Goal: Task Accomplishment & Management: Complete application form

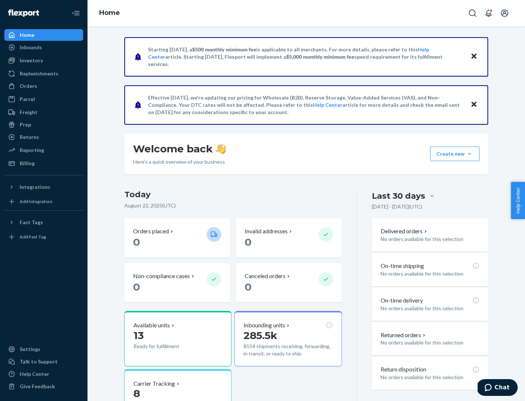
click at [470, 154] on button "Create new Create new inbound Create new order Create new product" at bounding box center [454, 154] width 49 height 15
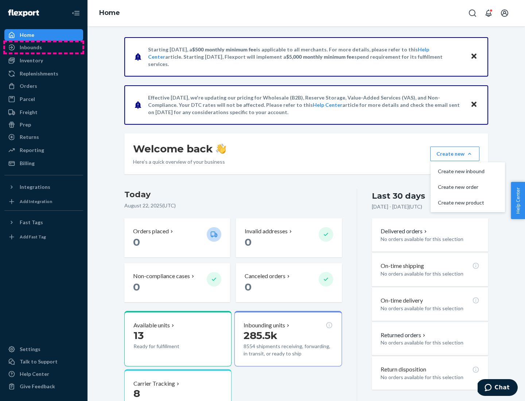
click at [44, 47] on div "Inbounds" at bounding box center [43, 47] width 77 height 10
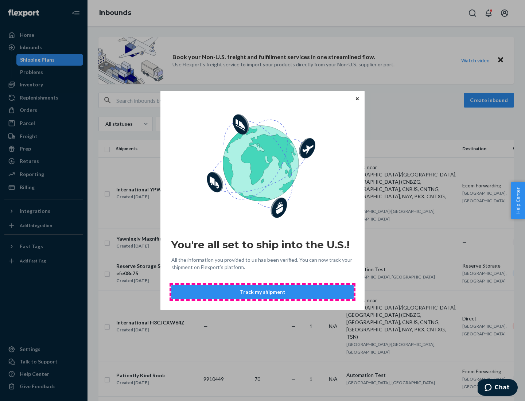
click at [263, 292] on button "Track my shipment" at bounding box center [262, 292] width 182 height 15
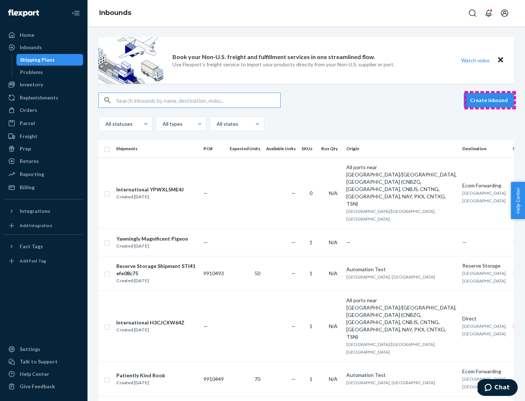
click at [490, 100] on button "Create inbound" at bounding box center [489, 100] width 50 height 15
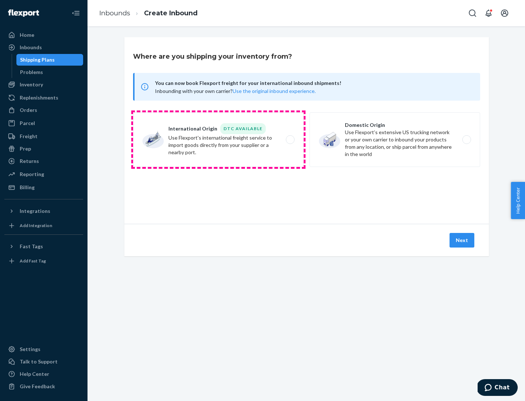
click at [218, 140] on label "International Origin DTC Available Use Flexport's international freight service…" at bounding box center [218, 139] width 171 height 55
click at [290, 140] on input "International Origin DTC Available Use Flexport's international freight service…" at bounding box center [292, 139] width 5 height 5
radio input "true"
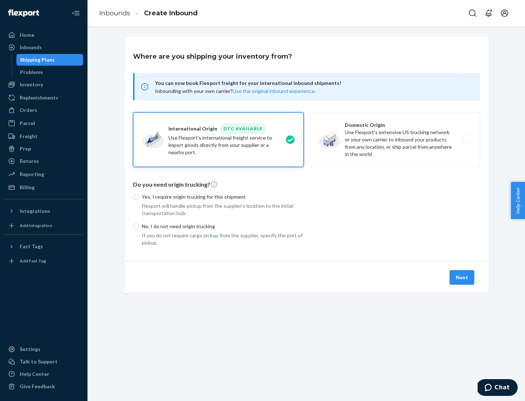
click at [223, 226] on p "No, I do not need origin trucking" at bounding box center [223, 226] width 162 height 7
click at [139, 226] on input "No, I do not need origin trucking" at bounding box center [136, 226] width 6 height 6
radio input "true"
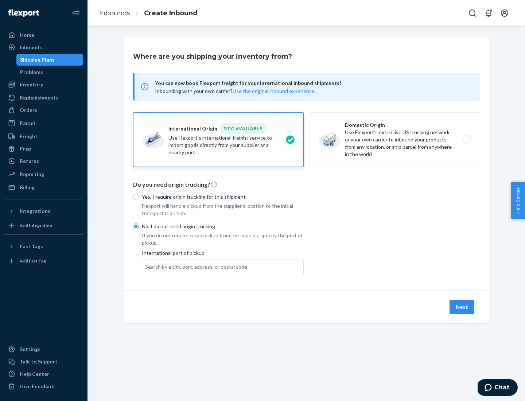
click at [194, 267] on div "Search by a city, port, address, or postal code" at bounding box center [196, 266] width 102 height 7
click at [146, 267] on input "Search by a city, port, address, or postal code" at bounding box center [145, 266] width 1 height 7
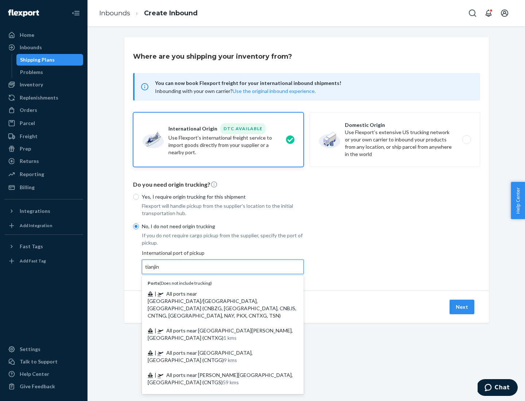
click at [215, 294] on span "| All ports near [GEOGRAPHIC_DATA]/[GEOGRAPHIC_DATA], [GEOGRAPHIC_DATA] (CNBZG,…" at bounding box center [222, 305] width 149 height 28
click at [160, 271] on input "tianjin" at bounding box center [152, 266] width 15 height 7
type input "All ports near [GEOGRAPHIC_DATA]/[GEOGRAPHIC_DATA], [GEOGRAPHIC_DATA] (CNBZG, […"
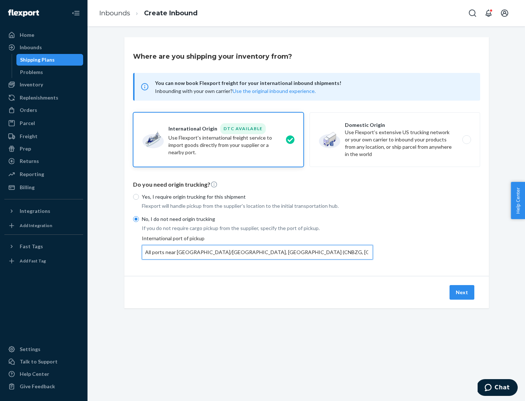
click at [462, 292] on button "Next" at bounding box center [462, 292] width 25 height 15
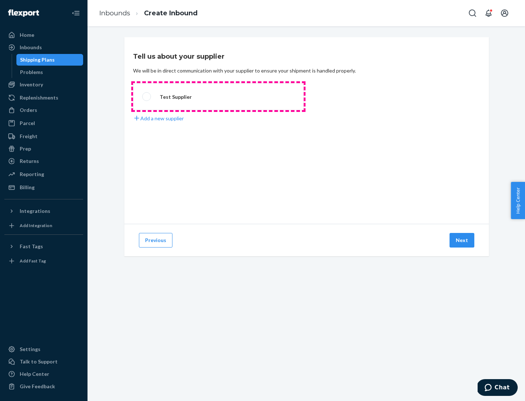
click at [218, 97] on label "Test Supplier" at bounding box center [218, 96] width 171 height 27
click at [147, 97] on input "Test Supplier" at bounding box center [144, 96] width 5 height 5
radio input "true"
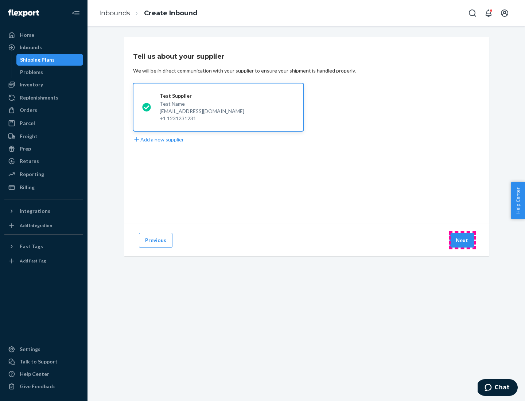
click at [462, 240] on button "Next" at bounding box center [462, 240] width 25 height 15
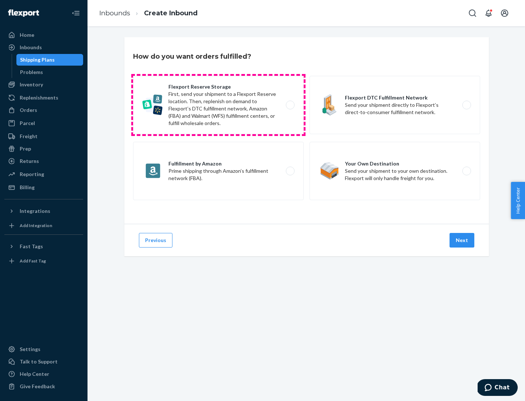
click at [218, 105] on label "Flexport Reserve Storage First, send your shipment to a Flexport Reserve locati…" at bounding box center [218, 105] width 171 height 58
click at [290, 105] on input "Flexport Reserve Storage First, send your shipment to a Flexport Reserve locati…" at bounding box center [292, 105] width 5 height 5
radio input "true"
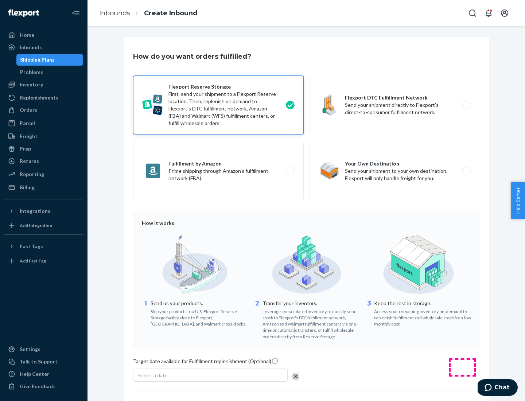
scroll to position [60, 0]
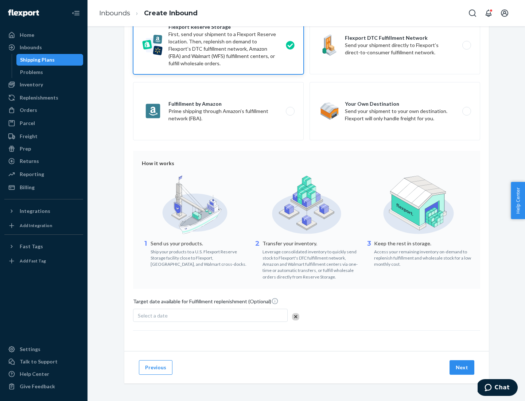
click at [462, 367] on button "Next" at bounding box center [462, 367] width 25 height 15
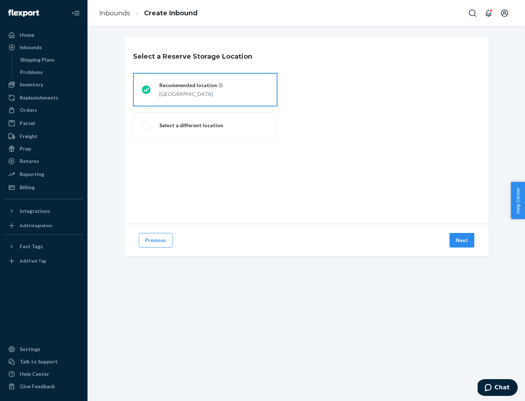
click at [205, 90] on div "[GEOGRAPHIC_DATA]" at bounding box center [190, 93] width 63 height 9
click at [147, 90] on input "Recommended location [GEOGRAPHIC_DATA]" at bounding box center [144, 90] width 5 height 5
click at [462, 240] on button "Next" at bounding box center [462, 240] width 25 height 15
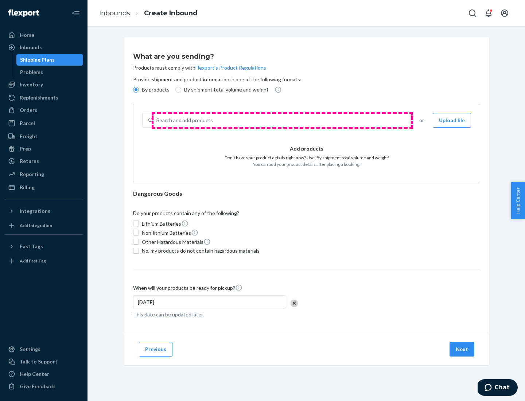
click at [282, 120] on div "Search and add products" at bounding box center [281, 120] width 257 height 13
click at [157, 120] on input "Search and add products" at bounding box center [156, 120] width 1 height 7
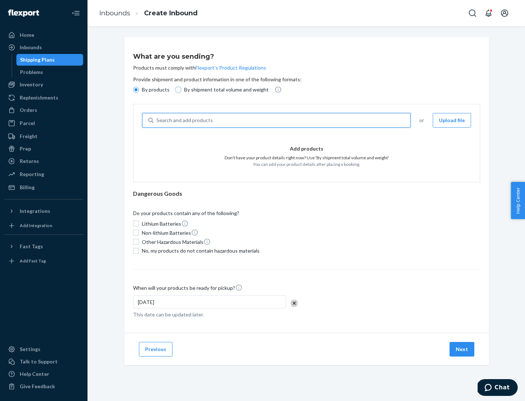
click at [177, 90] on input "By shipment total volume and weight" at bounding box center [178, 90] width 6 height 6
radio input "true"
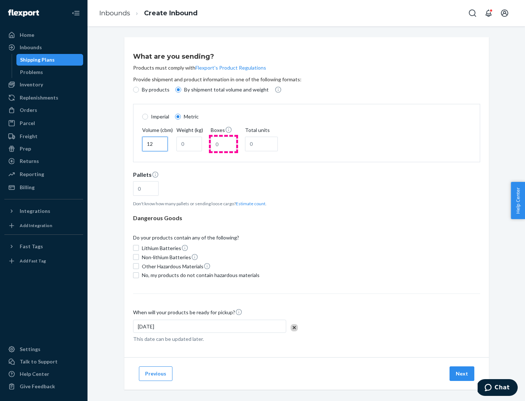
type input "12"
type input "22"
type input "222"
type input "121"
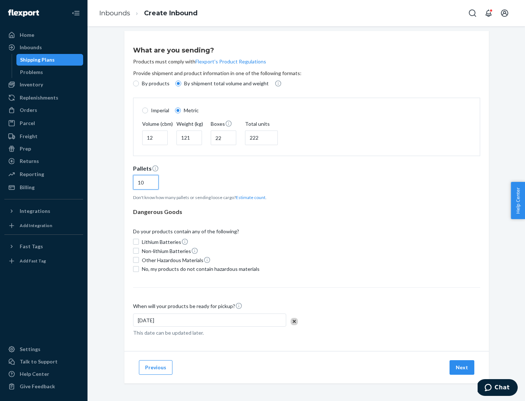
type input "10"
click at [199, 269] on span "No, my products do not contain hazardous materials" at bounding box center [201, 268] width 118 height 7
click at [139, 269] on input "No, my products do not contain hazardous materials" at bounding box center [136, 269] width 6 height 6
checkbox input "true"
click at [462, 367] on button "Next" at bounding box center [462, 367] width 25 height 15
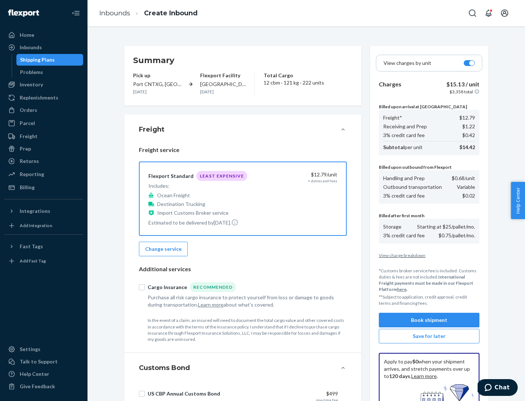
scroll to position [106, 0]
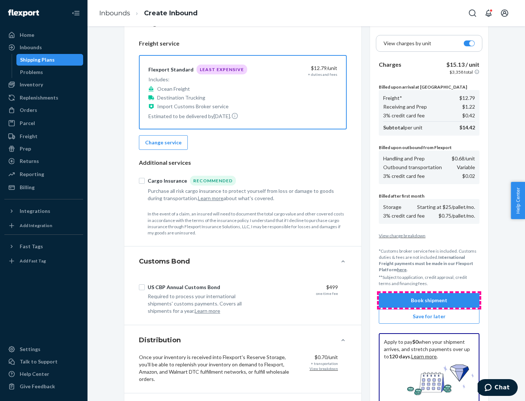
click at [429, 300] on button "Book shipment" at bounding box center [429, 300] width 101 height 15
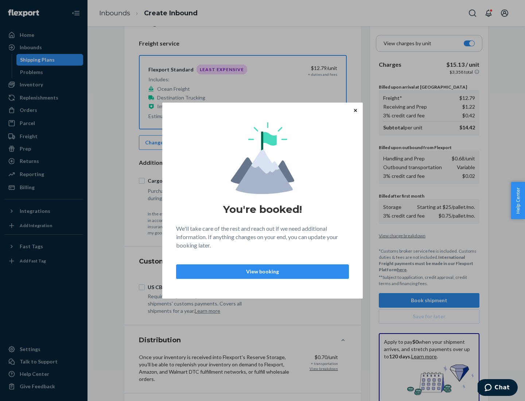
click at [263, 271] on p "View booking" at bounding box center [262, 271] width 160 height 7
